Goal: Transaction & Acquisition: Purchase product/service

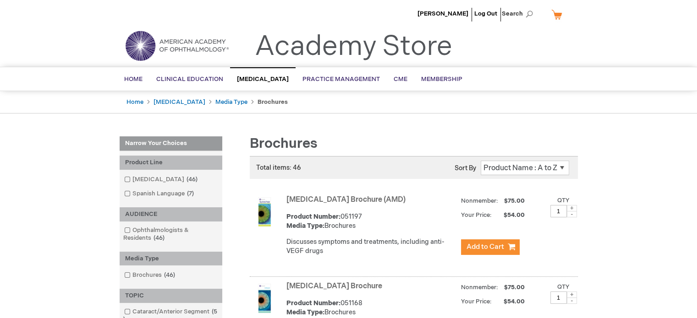
drag, startPoint x: 603, startPoint y: 1, endPoint x: 375, endPoint y: 18, distance: 228.8
click at [375, 18] on ul "Robert Friedman Log Out Search" at bounding box center [349, 16] width 472 height 32
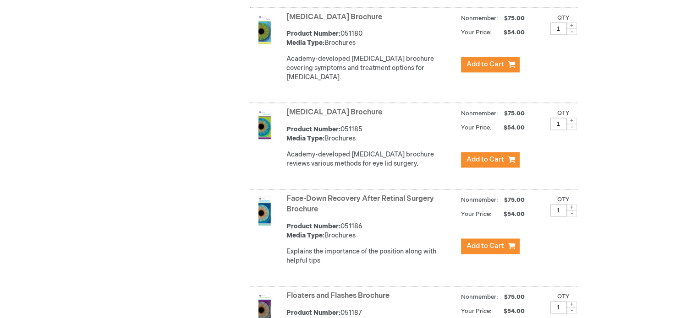
scroll to position [1350, 0]
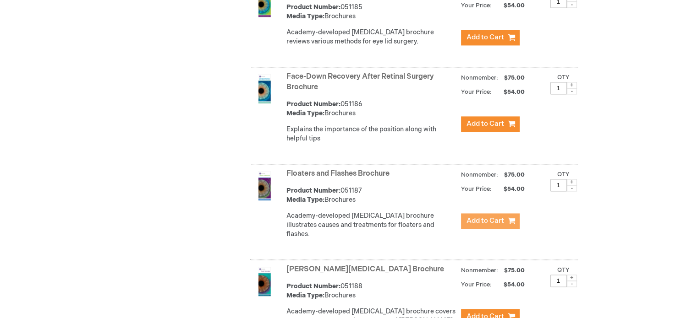
click at [490, 221] on span "Add to Cart" at bounding box center [485, 221] width 38 height 9
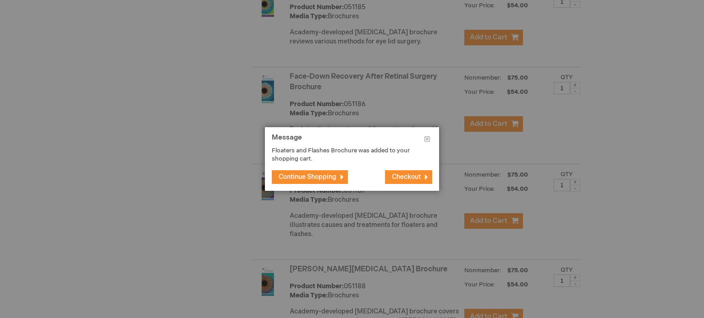
click at [323, 180] on span "Continue Shopping" at bounding box center [308, 177] width 58 height 8
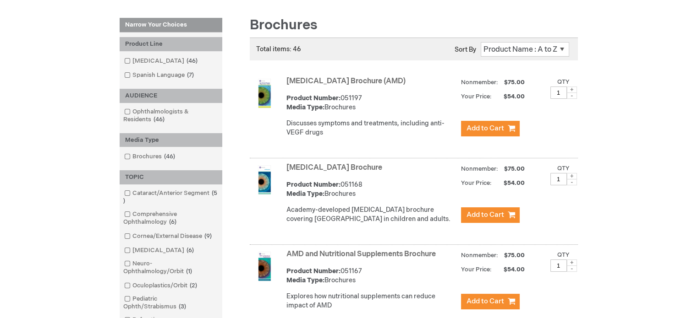
scroll to position [0, 0]
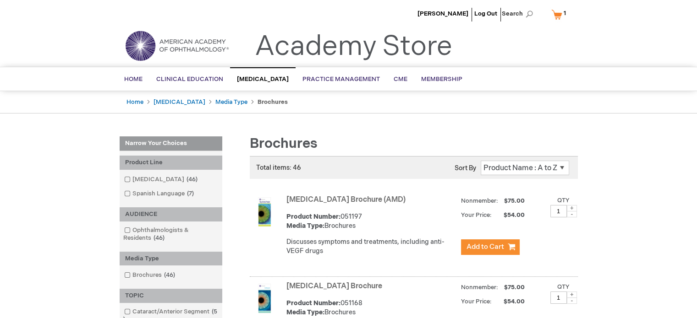
click at [552, 11] on link "My Cart 1 1 items" at bounding box center [560, 14] width 22 height 16
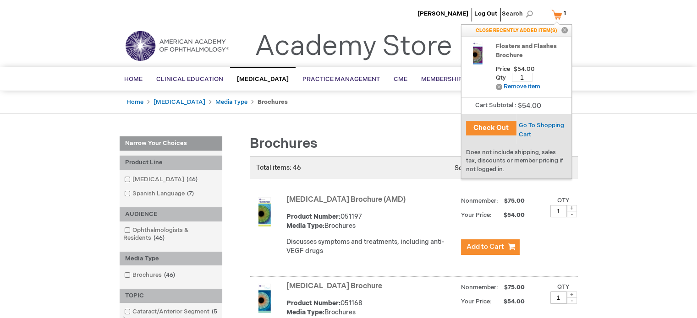
click at [556, 13] on link "My Cart 1 1 items" at bounding box center [560, 14] width 22 height 16
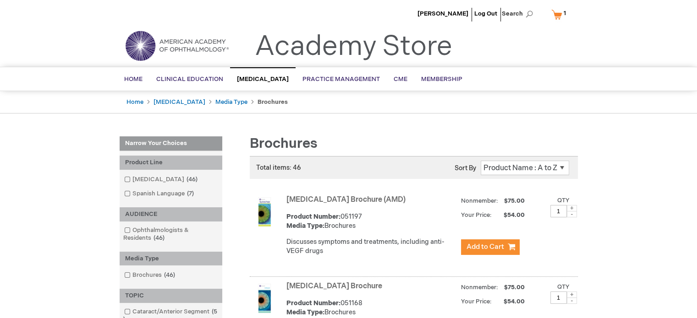
click at [559, 14] on link "My Cart 1 1 items" at bounding box center [560, 14] width 22 height 16
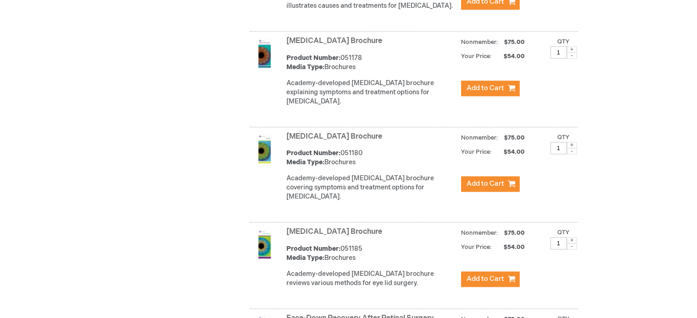
scroll to position [998, 0]
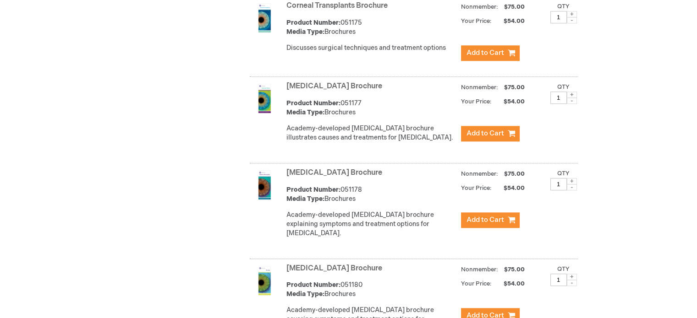
scroll to position [975, 0]
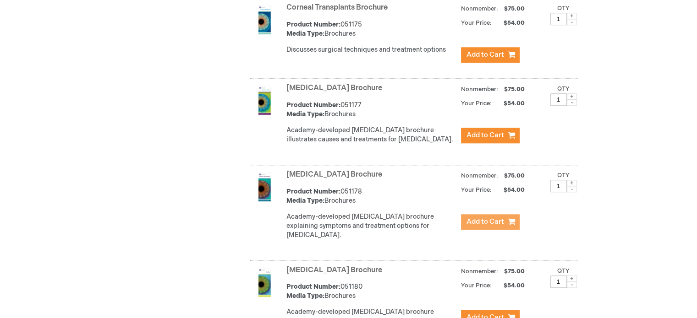
click at [501, 226] on span "Add to Cart" at bounding box center [485, 222] width 38 height 9
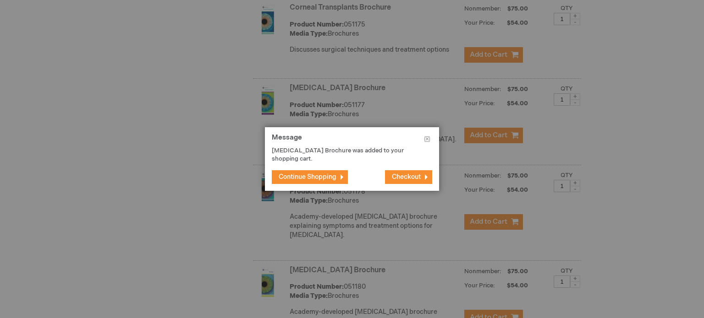
click at [324, 177] on span "Continue Shopping" at bounding box center [308, 177] width 58 height 8
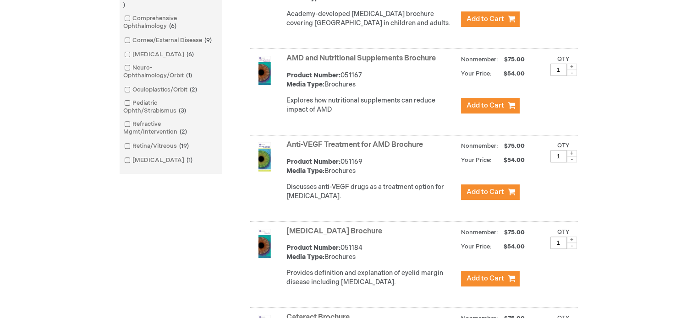
scroll to position [314, 0]
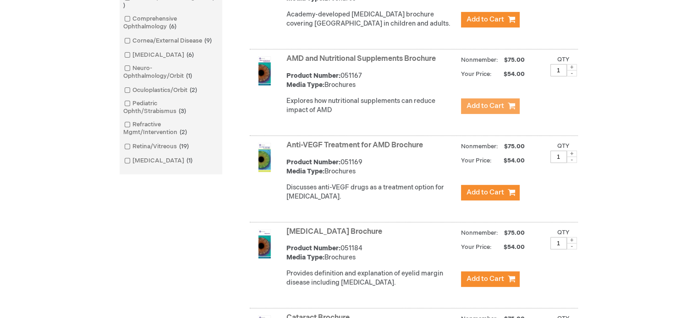
click at [476, 110] on span "Add to Cart" at bounding box center [485, 106] width 38 height 9
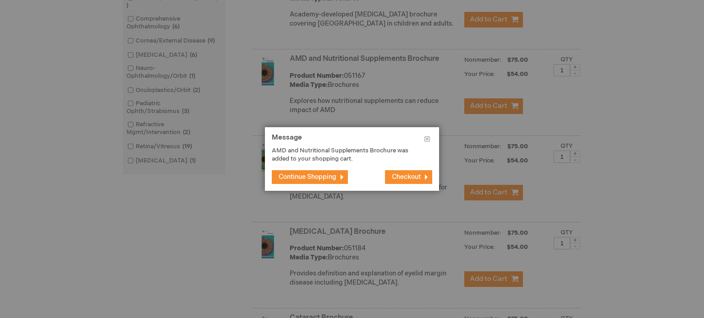
click at [328, 175] on span "Continue Shopping" at bounding box center [308, 177] width 58 height 8
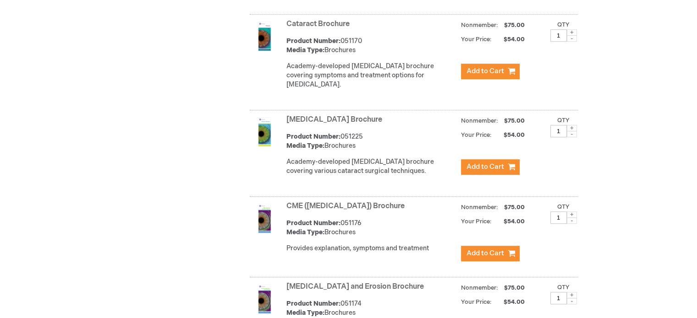
scroll to position [608, 0]
click at [471, 76] on span "Add to Cart" at bounding box center [485, 71] width 38 height 9
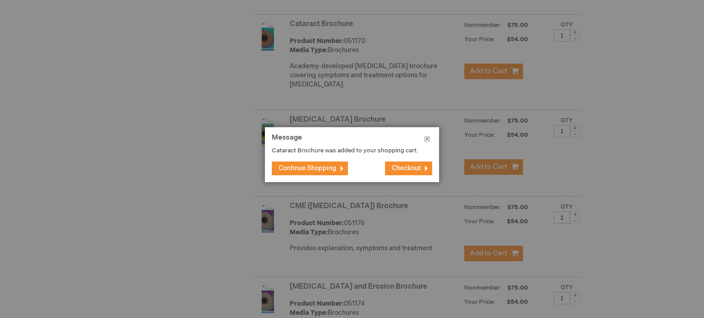
click at [427, 141] on button "Close" at bounding box center [427, 140] width 24 height 27
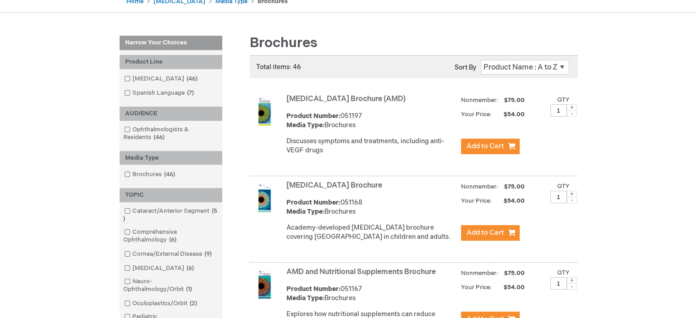
scroll to position [99, 0]
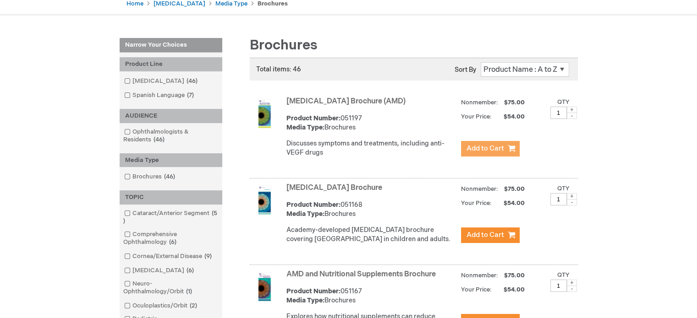
click at [483, 153] on button "Add to Cart" at bounding box center [490, 149] width 59 height 16
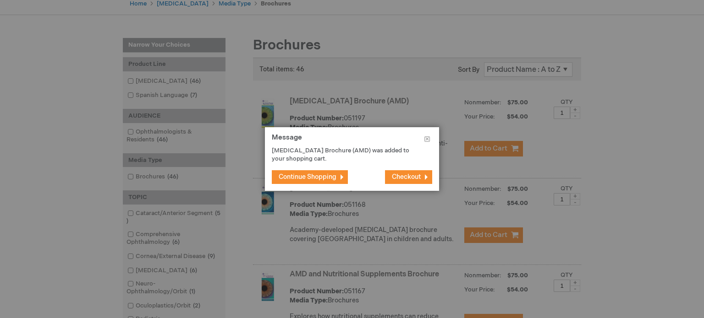
click at [327, 177] on span "Continue Shopping" at bounding box center [308, 177] width 58 height 8
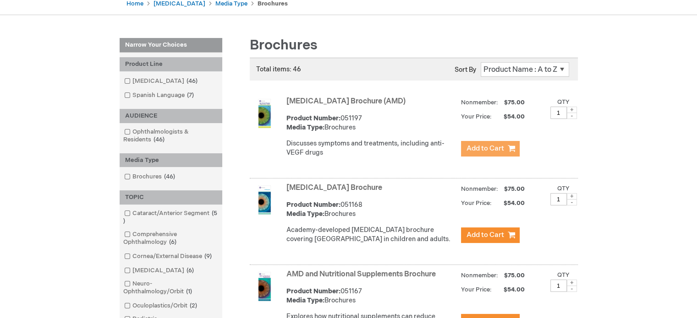
scroll to position [0, 0]
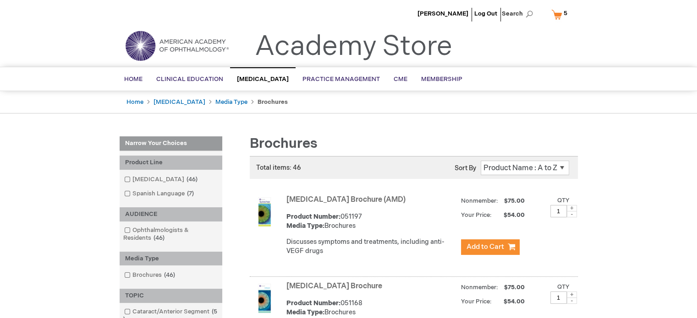
click at [550, 13] on link "My Cart 5 5 items" at bounding box center [561, 14] width 24 height 16
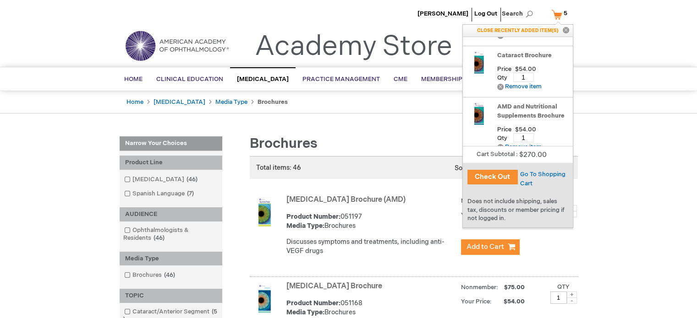
scroll to position [88, 0]
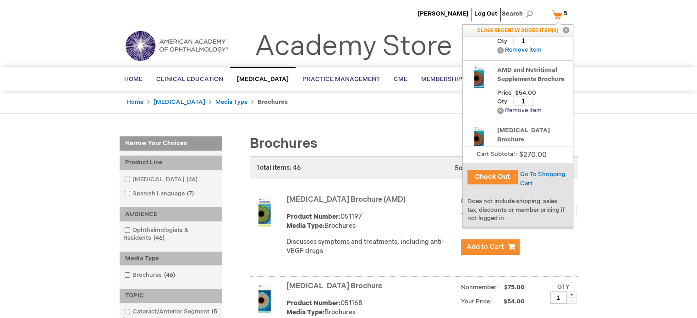
click at [499, 114] on link "Remove Remove item" at bounding box center [519, 110] width 44 height 7
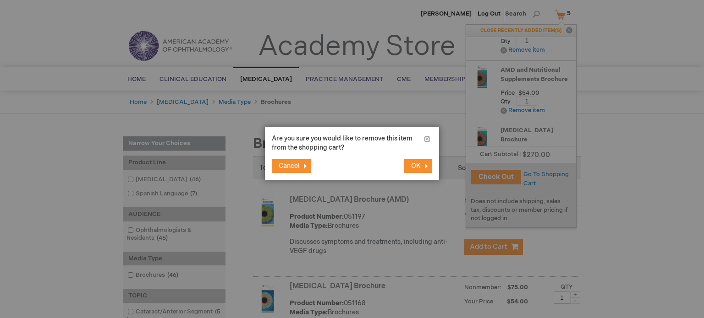
click at [413, 166] on span "OK" at bounding box center [416, 166] width 10 height 8
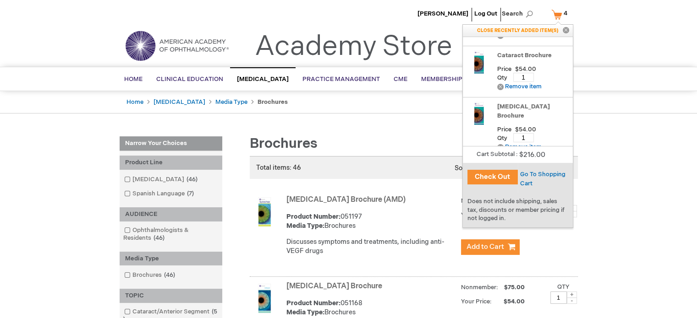
scroll to position [48, 0]
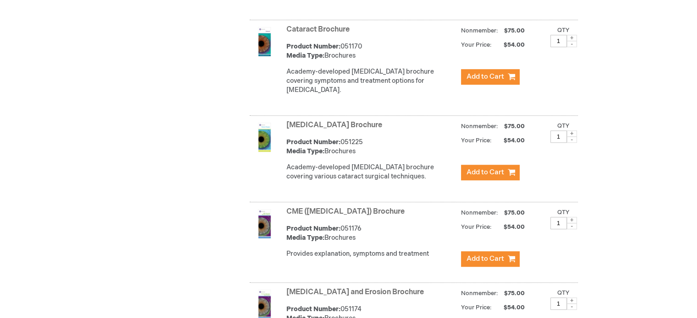
scroll to position [603, 0]
click at [471, 177] on span "Add to Cart" at bounding box center [485, 172] width 38 height 9
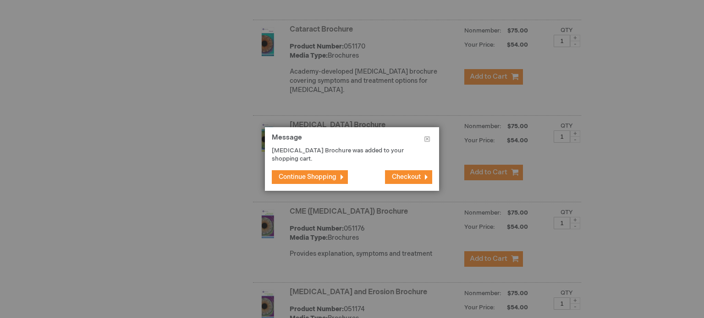
click at [304, 172] on button "Continue Shopping" at bounding box center [310, 177] width 76 height 14
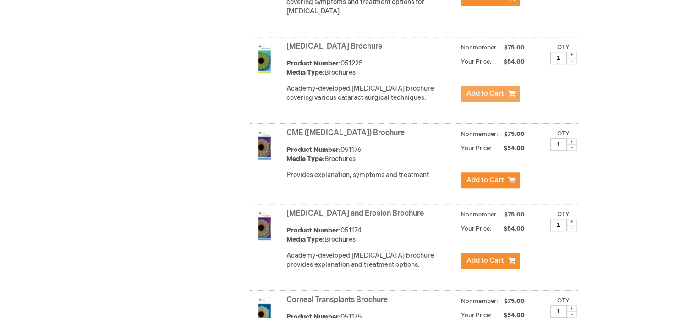
scroll to position [682, 0]
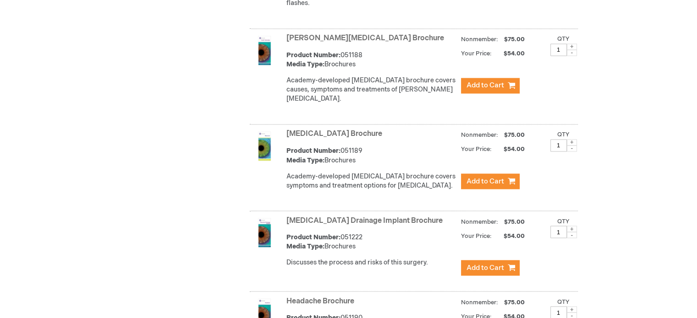
scroll to position [1582, 0]
click at [480, 177] on span "Add to Cart" at bounding box center [485, 181] width 38 height 9
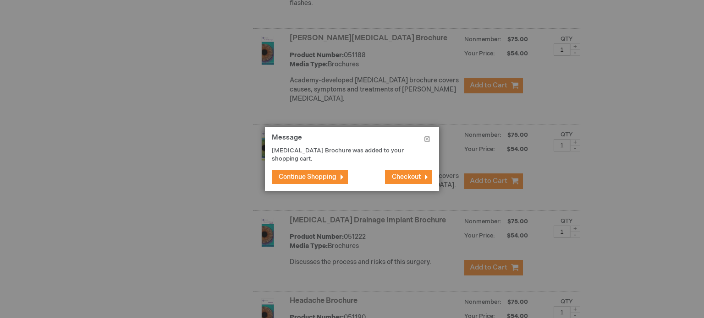
click at [297, 178] on span "Continue Shopping" at bounding box center [308, 177] width 58 height 8
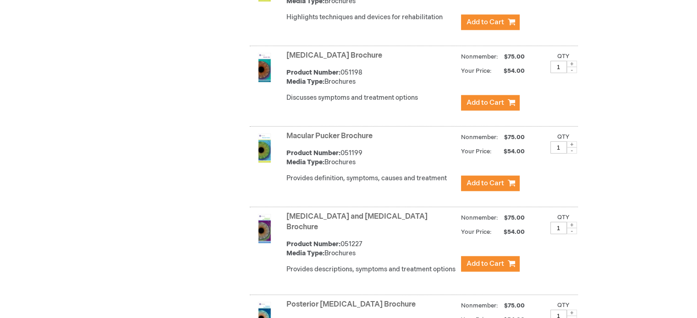
scroll to position [2333, 0]
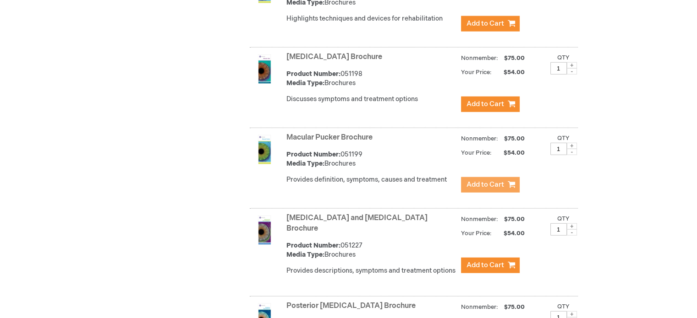
click at [481, 181] on span "Add to Cart" at bounding box center [485, 185] width 38 height 9
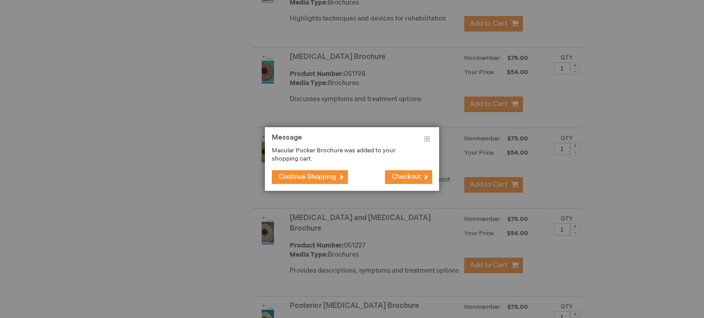
click at [322, 172] on button "Continue Shopping" at bounding box center [310, 177] width 76 height 14
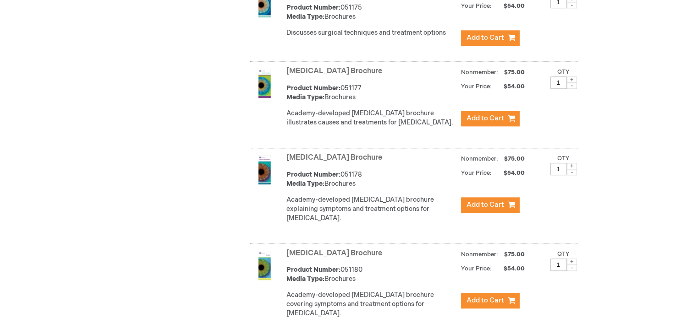
scroll to position [991, 0]
click at [480, 305] on span "Add to Cart" at bounding box center [485, 300] width 38 height 9
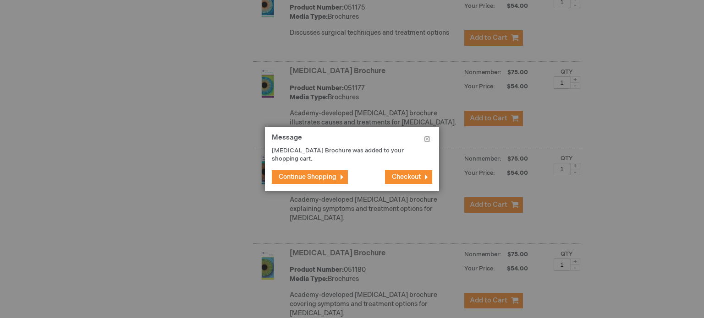
click at [328, 173] on button "Continue Shopping" at bounding box center [310, 177] width 76 height 14
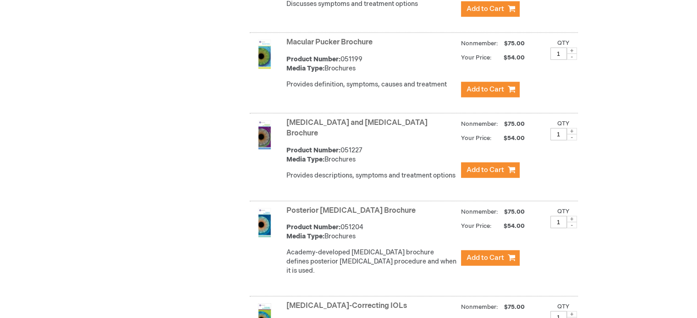
scroll to position [2421, 0]
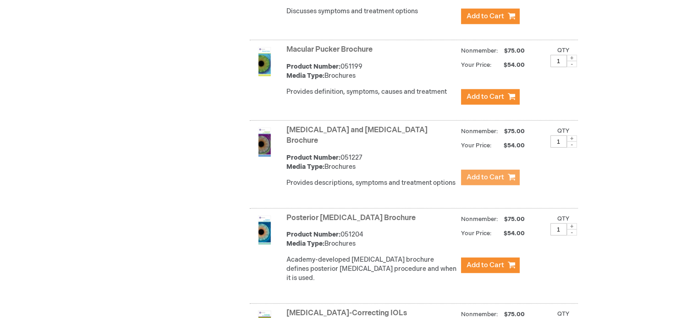
click at [467, 173] on span "Add to Cart" at bounding box center [485, 177] width 38 height 9
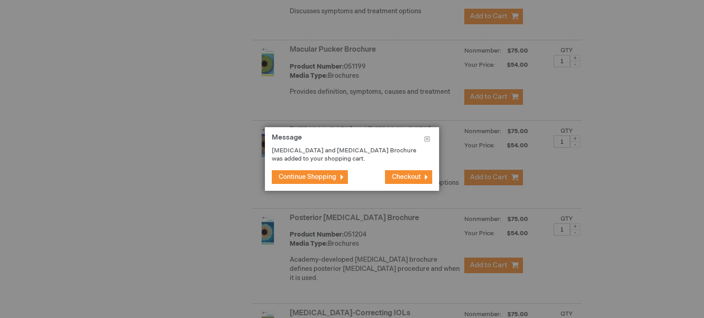
click at [329, 176] on span "Continue Shopping" at bounding box center [308, 177] width 58 height 8
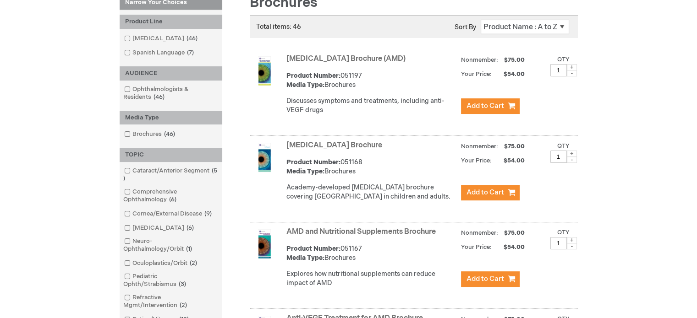
scroll to position [0, 0]
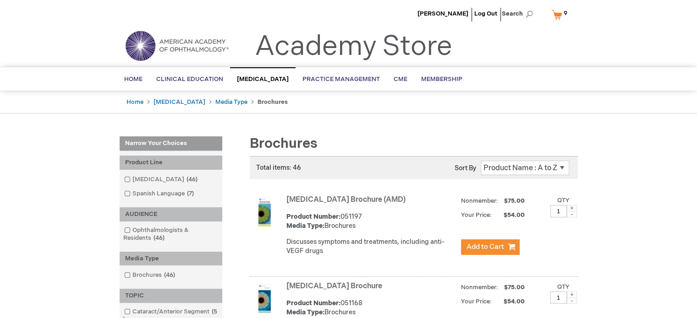
click at [557, 13] on link "My Cart 9 9 items" at bounding box center [561, 14] width 24 height 16
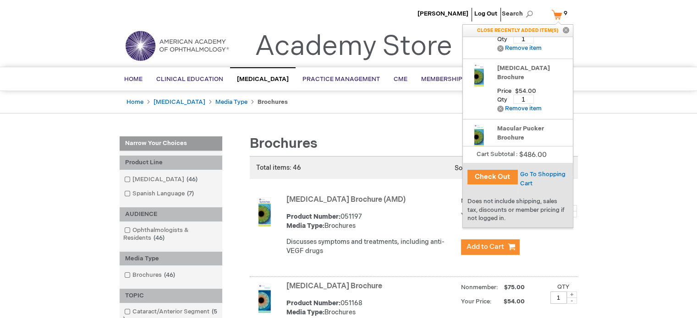
click at [505, 174] on button "Check Out" at bounding box center [492, 177] width 50 height 15
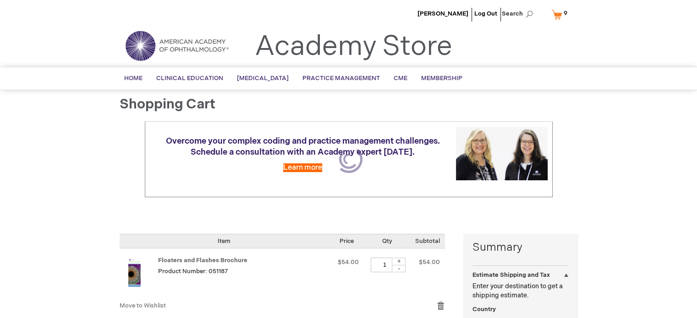
select select "US"
select select "18"
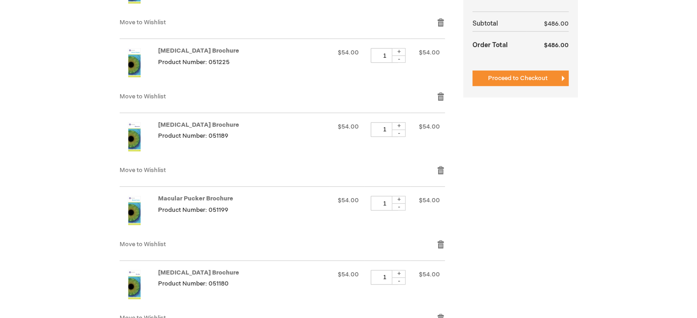
scroll to position [505, 0]
click at [524, 77] on span "Proceed to Checkout" at bounding box center [518, 78] width 60 height 7
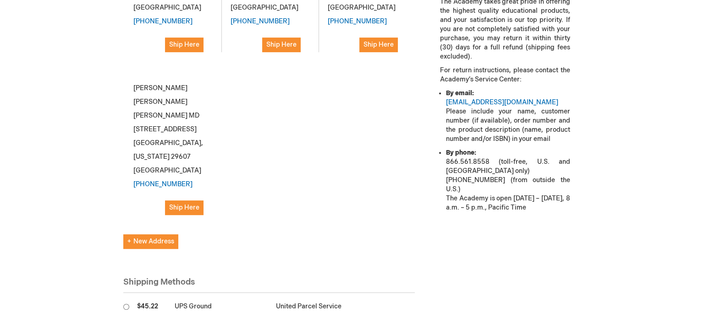
scroll to position [422, 0]
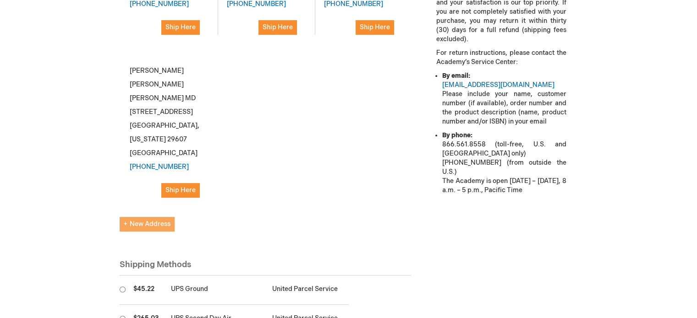
click at [161, 220] on span "New Address" at bounding box center [147, 224] width 47 height 8
select select "US"
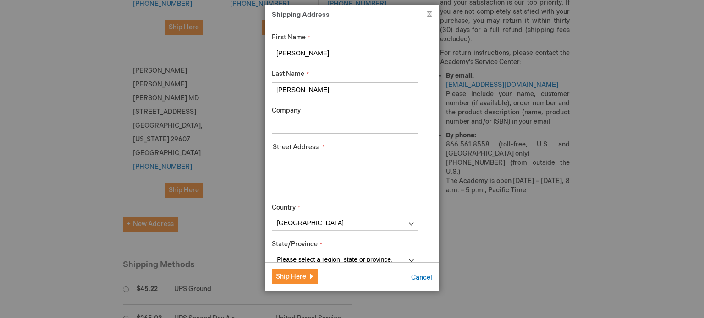
click at [333, 53] on input "Robert" at bounding box center [345, 53] width 147 height 15
type input "Voula"
click at [317, 87] on input "Friedman" at bounding box center [345, 89] width 147 height 15
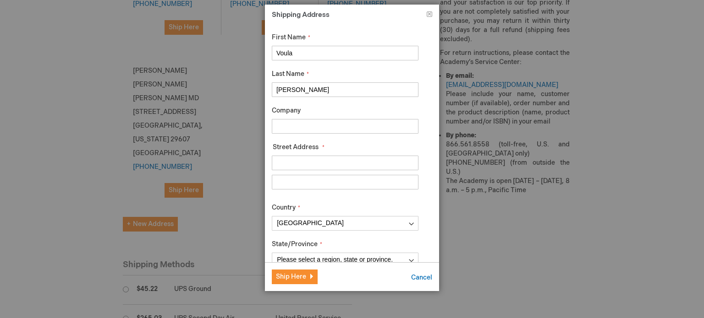
click at [317, 87] on input "Friedman" at bounding box center [345, 89] width 147 height 15
type input "Willette"
click at [307, 120] on input "Company" at bounding box center [345, 126] width 147 height 15
click at [298, 162] on input "Street Address: Line 1" at bounding box center [345, 163] width 147 height 15
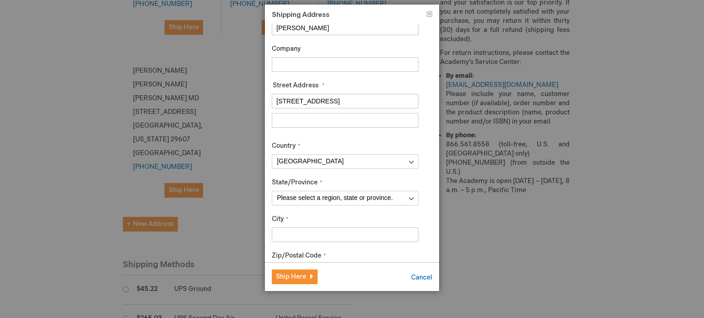
scroll to position [60, 0]
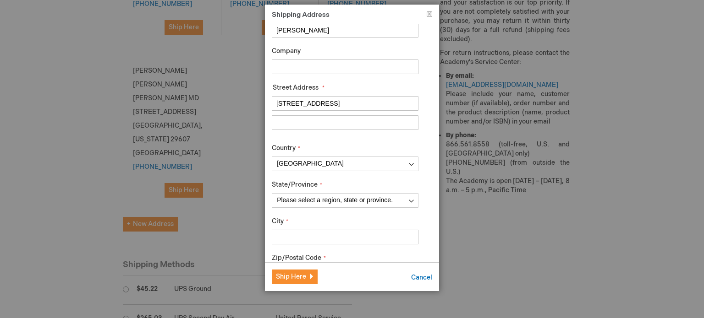
drag, startPoint x: 329, startPoint y: 104, endPoint x: 369, endPoint y: 102, distance: 40.4
click at [369, 102] on input "21275 Olean Blvd Port Charlotte, FL 33952" at bounding box center [345, 103] width 147 height 15
type input "21275 Olean Blvd Port Charlotte, FL 33952"
click at [310, 245] on div "First Name Voula Last Name Willette Company Street Address Street Address: Line…" at bounding box center [345, 154] width 147 height 363
click at [309, 235] on input "City" at bounding box center [345, 237] width 147 height 15
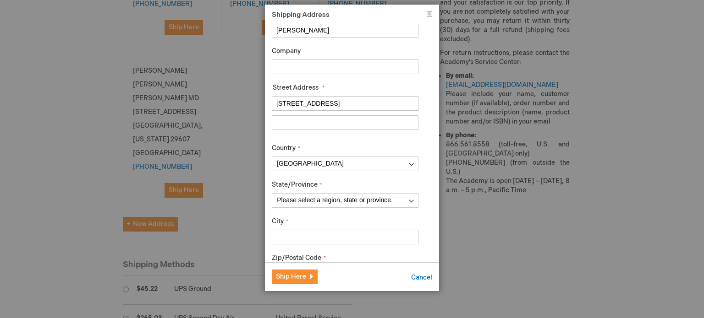
paste input "Port Charlotte"
type input "Port Charlotte"
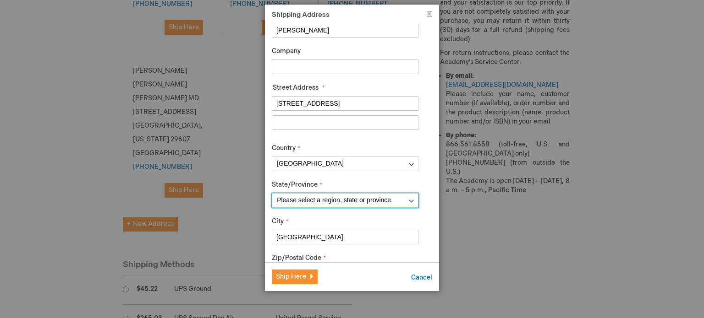
select select "18"
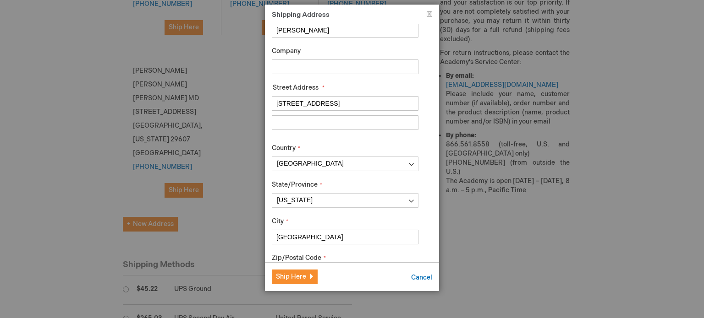
type input "33952"
type input "8643957550"
type input "Port Charlotte"
drag, startPoint x: 402, startPoint y: 102, endPoint x: 329, endPoint y: 103, distance: 73.8
click at [329, 103] on input "21275 Olean Blvd Port Charlotte, FL 33952" at bounding box center [345, 103] width 147 height 15
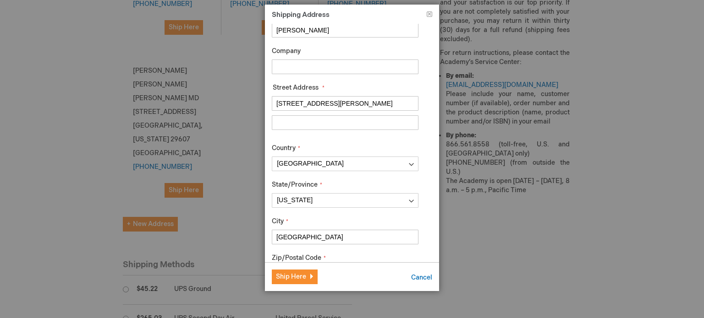
type input "21275 Olean Blvd"
click at [302, 123] on input "Street Address: Line 2" at bounding box center [345, 122] width 147 height 15
click at [296, 142] on div "First Name Voula Last Name Willette Company Street Address Street Address: Line…" at bounding box center [345, 154] width 147 height 363
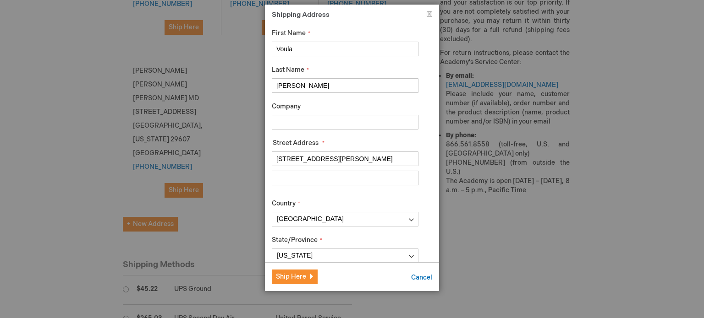
scroll to position [0, 0]
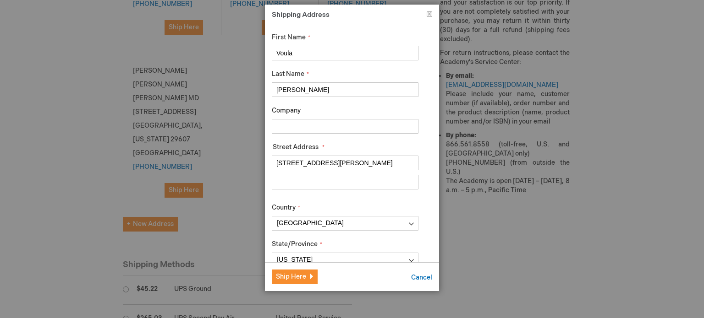
click at [295, 127] on input "Company" at bounding box center [345, 126] width 147 height 15
click at [291, 135] on div "First Name Voula Last Name Willette Company Street Address Street Address: Line…" at bounding box center [345, 214] width 147 height 363
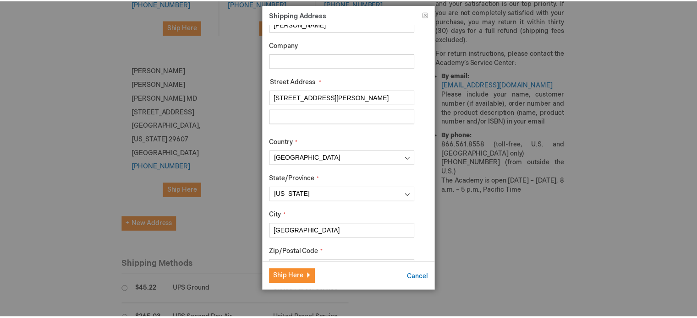
scroll to position [71, 0]
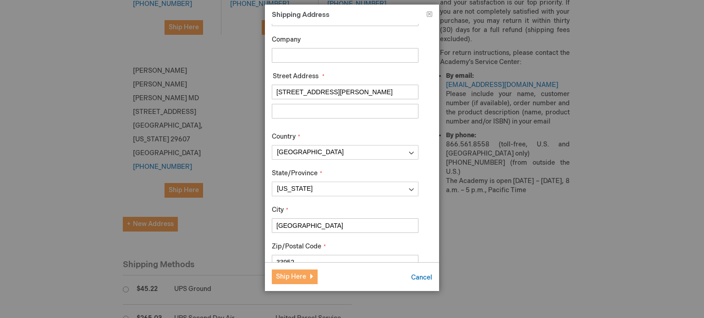
click at [295, 274] on span "Ship Here" at bounding box center [291, 277] width 30 height 8
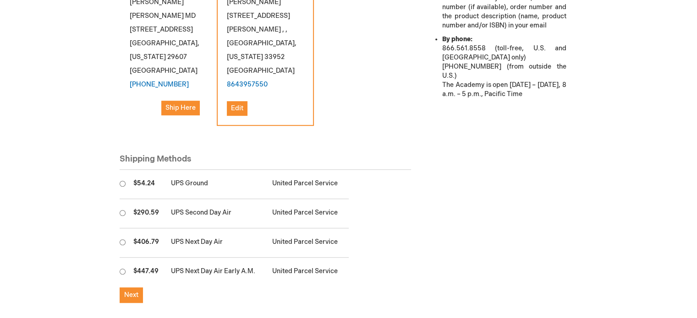
scroll to position [517, 0]
click at [123, 182] on input "radio" at bounding box center [123, 185] width 6 height 6
radio input "true"
click at [136, 292] on span "Next" at bounding box center [131, 296] width 14 height 8
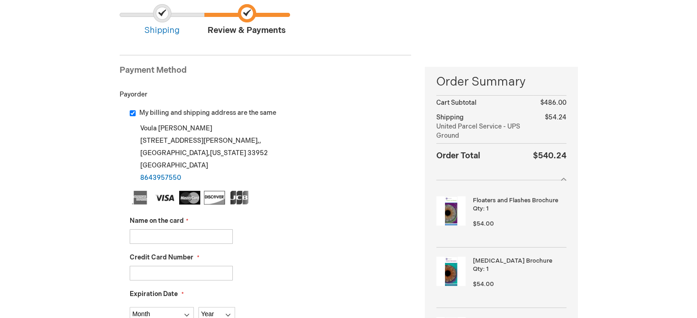
scroll to position [80, 0]
click at [132, 113] on input "My billing and shipping address are the same" at bounding box center [133, 113] width 6 height 6
checkbox input "false"
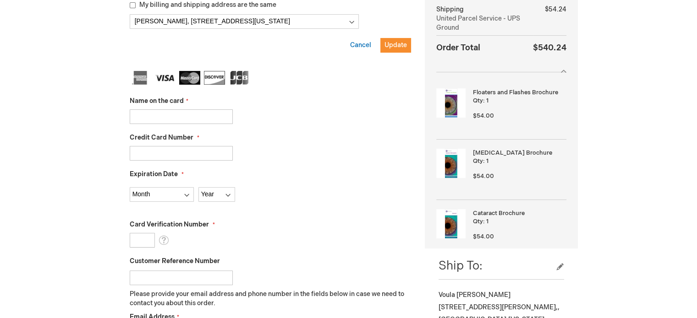
scroll to position [187, 0]
click at [167, 113] on input "Name on the card" at bounding box center [181, 117] width 103 height 15
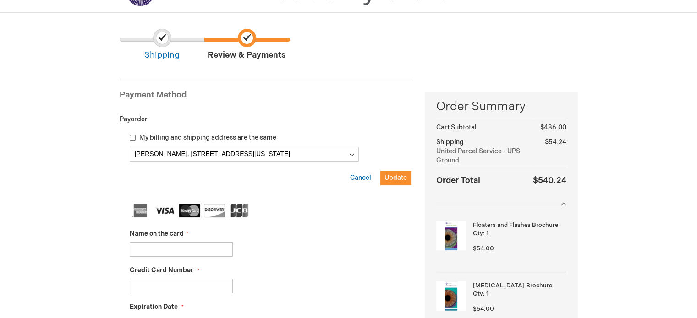
scroll to position [69, 0]
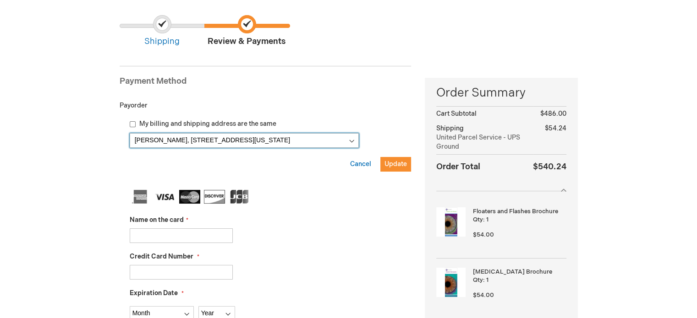
click at [348, 141] on select "Robert Friedman, 2111 Bee Ridge Rd , Sarasota, Florida 34239-6104, United State…" at bounding box center [244, 140] width 229 height 15
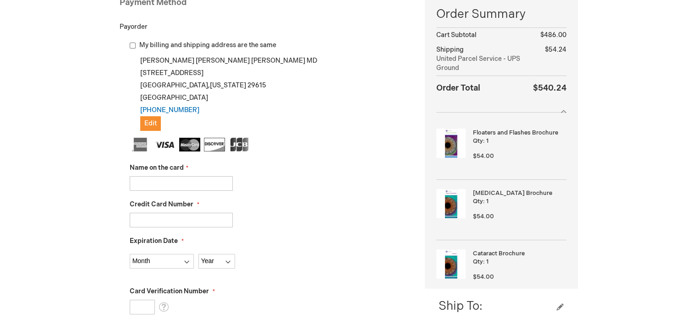
scroll to position [157, 0]
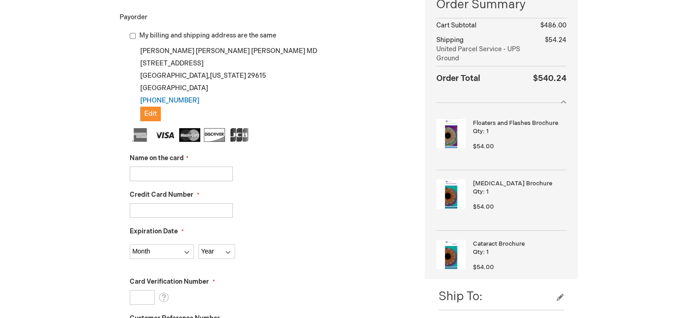
click at [213, 170] on input "Name on the card" at bounding box center [181, 174] width 103 height 15
click at [172, 210] on input "Credit Card Number" at bounding box center [181, 210] width 103 height 15
type input "Courtney Mitchell"
type input "5119240008638610"
select select "1"
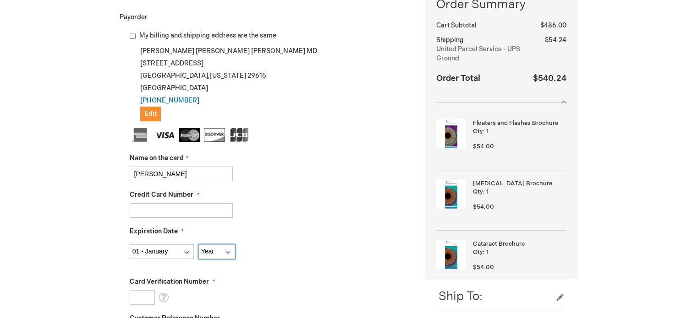
select select "2029"
type input "957"
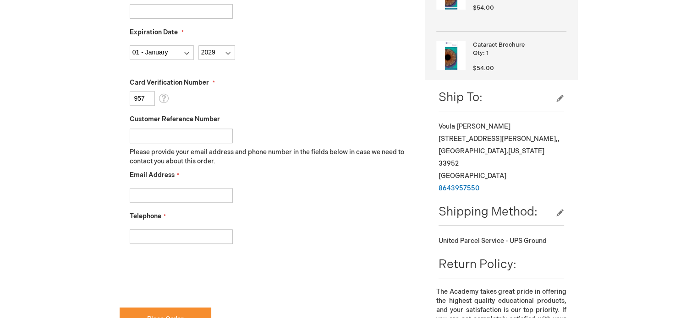
scroll to position [385, 0]
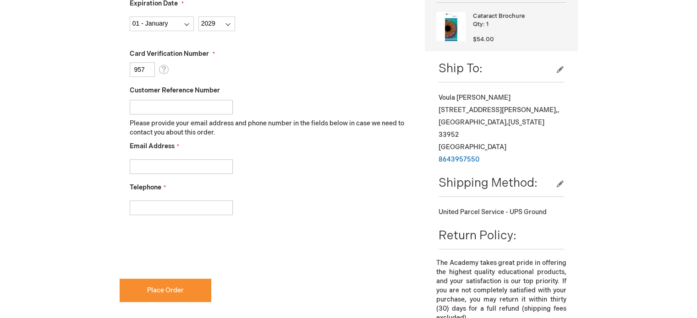
click at [167, 164] on input "Email Address" at bounding box center [181, 166] width 103 height 15
type input "marketing@eyehealthamerica.com"
type input "8649150332"
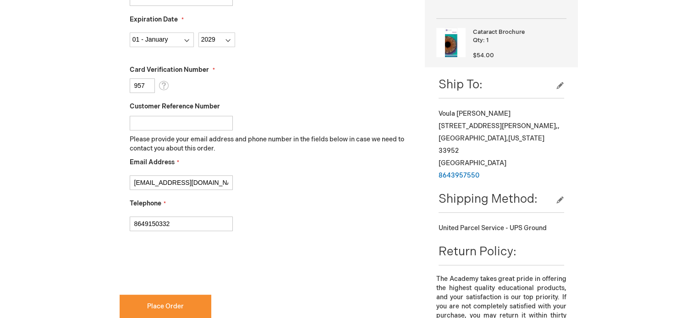
scroll to position [369, 0]
checkbox input "true"
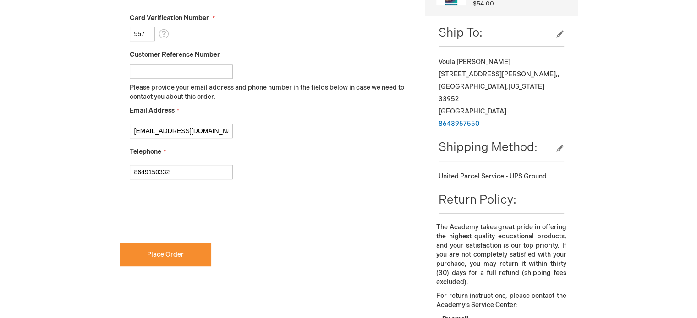
scroll to position [421, 0]
click at [178, 252] on span "Place Order" at bounding box center [165, 256] width 37 height 8
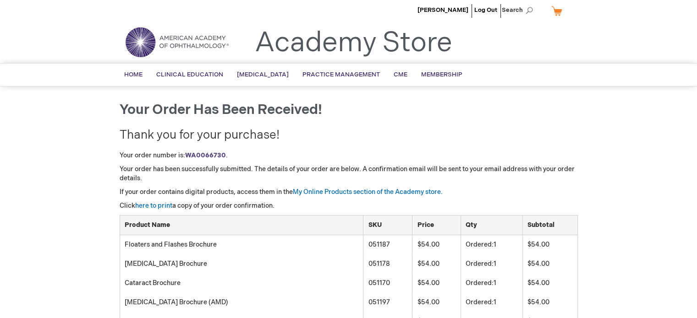
scroll to position [3, 0]
click at [531, 109] on h1 "Your order has been received!" at bounding box center [349, 110] width 458 height 15
drag, startPoint x: 238, startPoint y: 156, endPoint x: 184, endPoint y: 150, distance: 54.4
copy p "WA0066730 ."
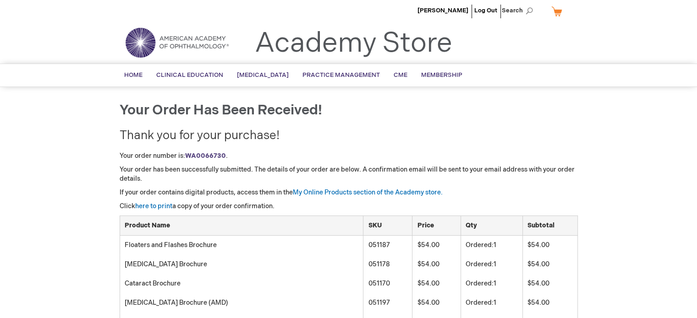
drag, startPoint x: 220, startPoint y: 155, endPoint x: 187, endPoint y: 157, distance: 33.1
click at [187, 157] on p "Your order number is: WA0066730 ." at bounding box center [349, 156] width 458 height 9
copy p "WA0066730 ."
click at [296, 159] on p "Your order number is: WA0066730 ." at bounding box center [349, 156] width 458 height 9
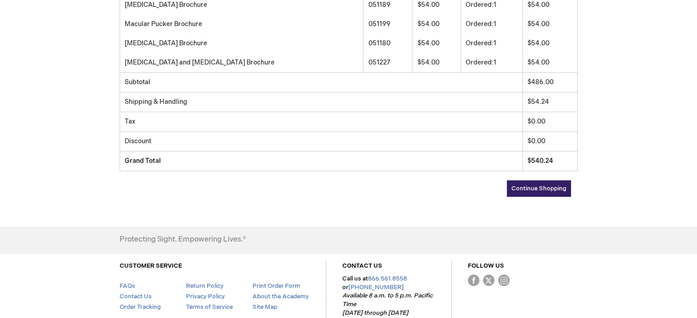
scroll to position [340, 0]
drag, startPoint x: 556, startPoint y: 158, endPoint x: 519, endPoint y: 162, distance: 37.8
click at [519, 162] on tr "Grand Total $540.24" at bounding box center [349, 161] width 458 height 20
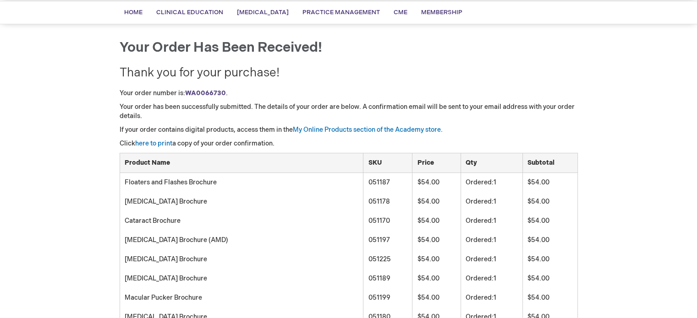
scroll to position [0, 0]
